Goal: Find specific page/section

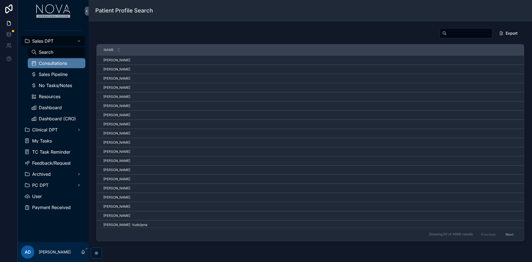
click at [55, 61] on div "Consultations" at bounding box center [56, 63] width 51 height 9
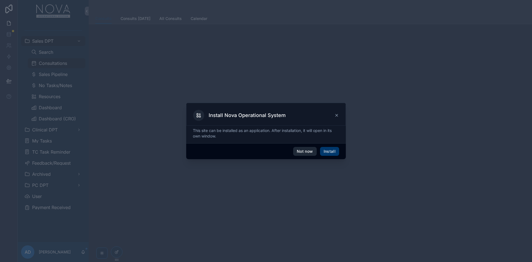
click at [301, 149] on button "Not now" at bounding box center [304, 151] width 23 height 9
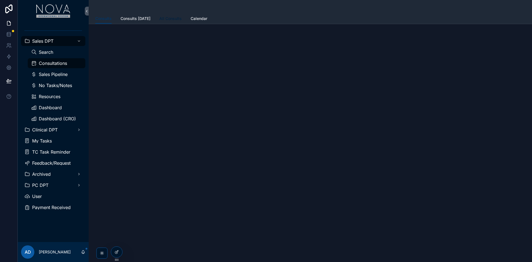
click at [166, 19] on span "All Consults" at bounding box center [170, 19] width 22 height 6
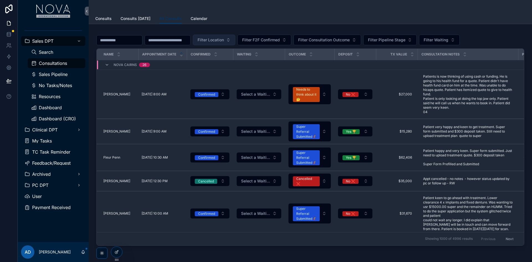
click at [224, 40] on span "Filter Location" at bounding box center [211, 40] width 26 height 6
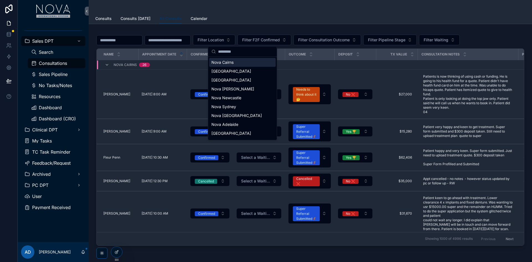
click at [235, 50] on input "scrollable content" at bounding box center [245, 52] width 55 height 10
click at [230, 83] on div "[GEOGRAPHIC_DATA]" at bounding box center [242, 80] width 67 height 9
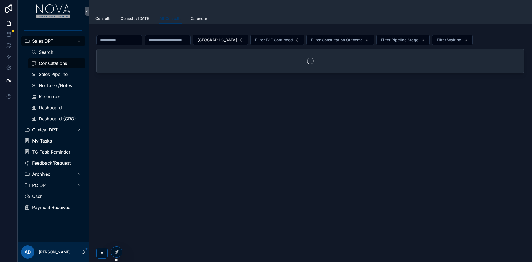
click at [136, 45] on div "scrollable content" at bounding box center [119, 40] width 46 height 10
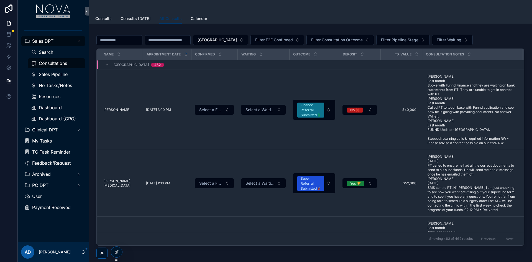
click at [136, 39] on input "scrollable content" at bounding box center [119, 40] width 45 height 8
paste input "**********"
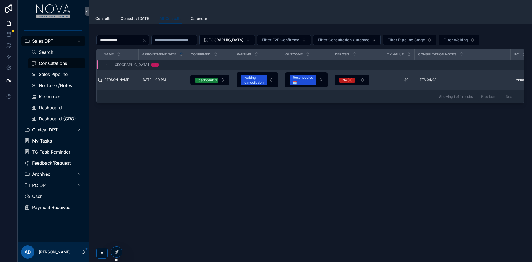
type input "**********"
click at [100, 79] on icon "scrollable content" at bounding box center [100, 80] width 2 height 2
